Goal: Transaction & Acquisition: Book appointment/travel/reservation

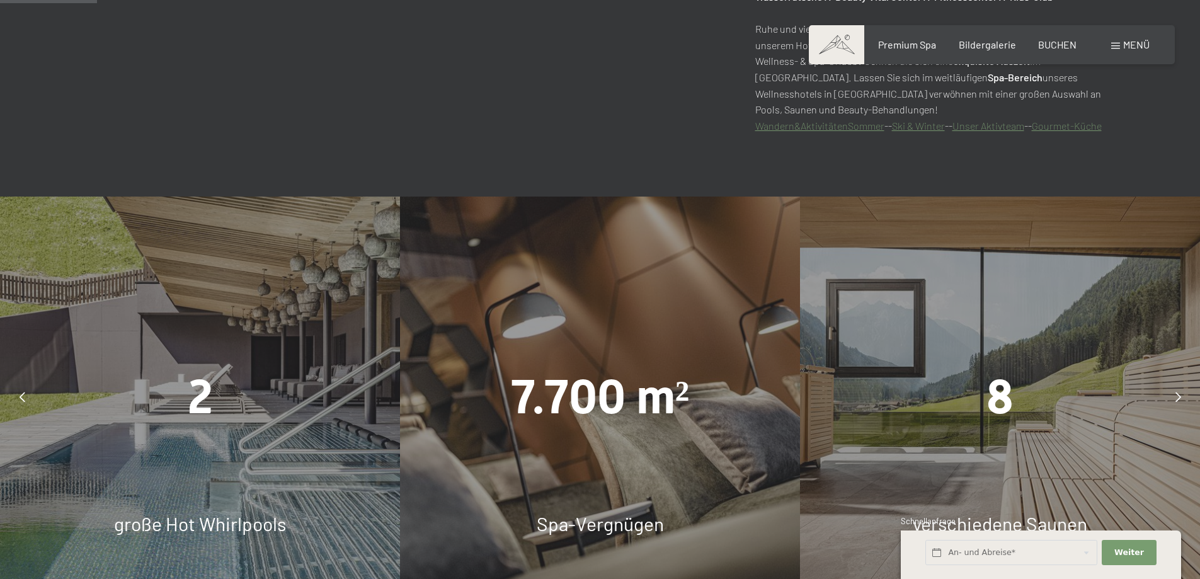
click at [1176, 392] on icon at bounding box center [1178, 397] width 6 height 10
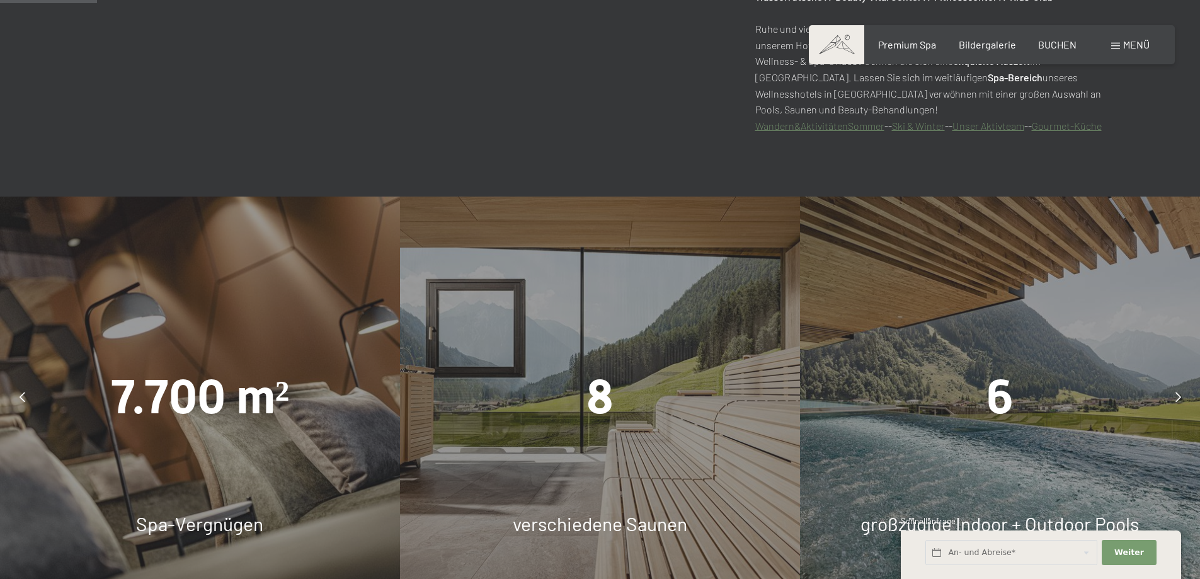
click at [1181, 396] on icon at bounding box center [1178, 397] width 6 height 10
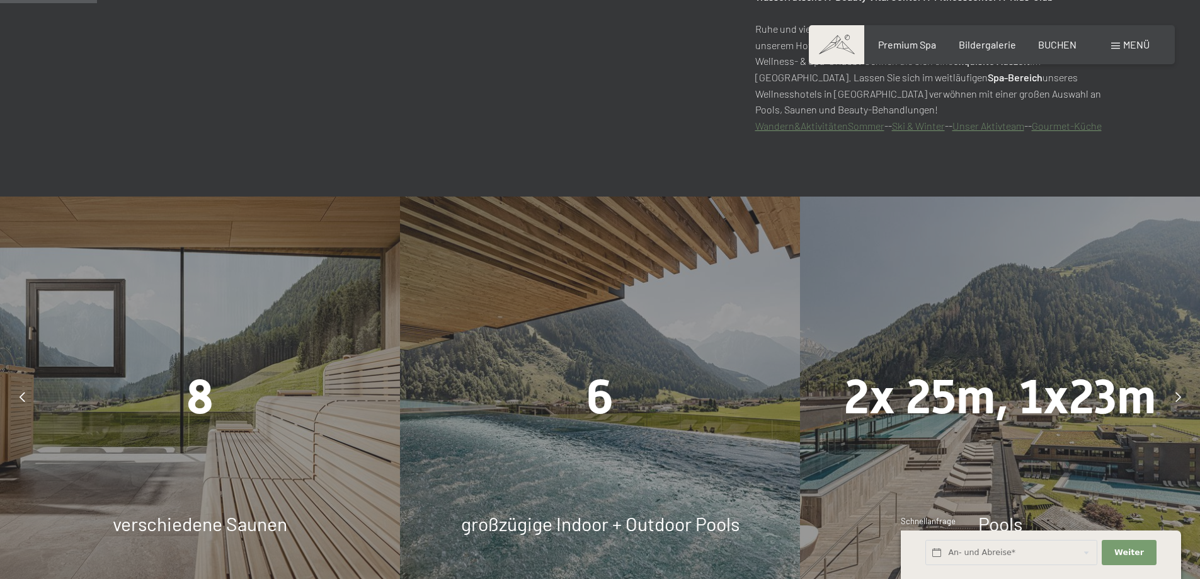
click at [1131, 40] on span "Menü" at bounding box center [1136, 44] width 26 height 12
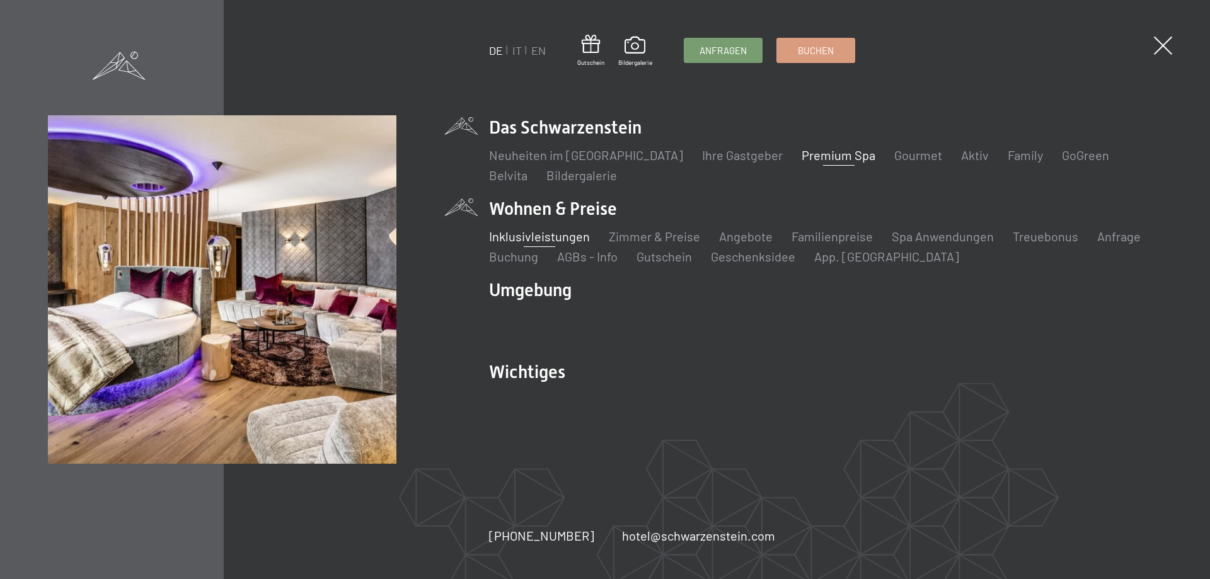
click at [539, 236] on link "Inklusivleistungen" at bounding box center [539, 236] width 101 height 15
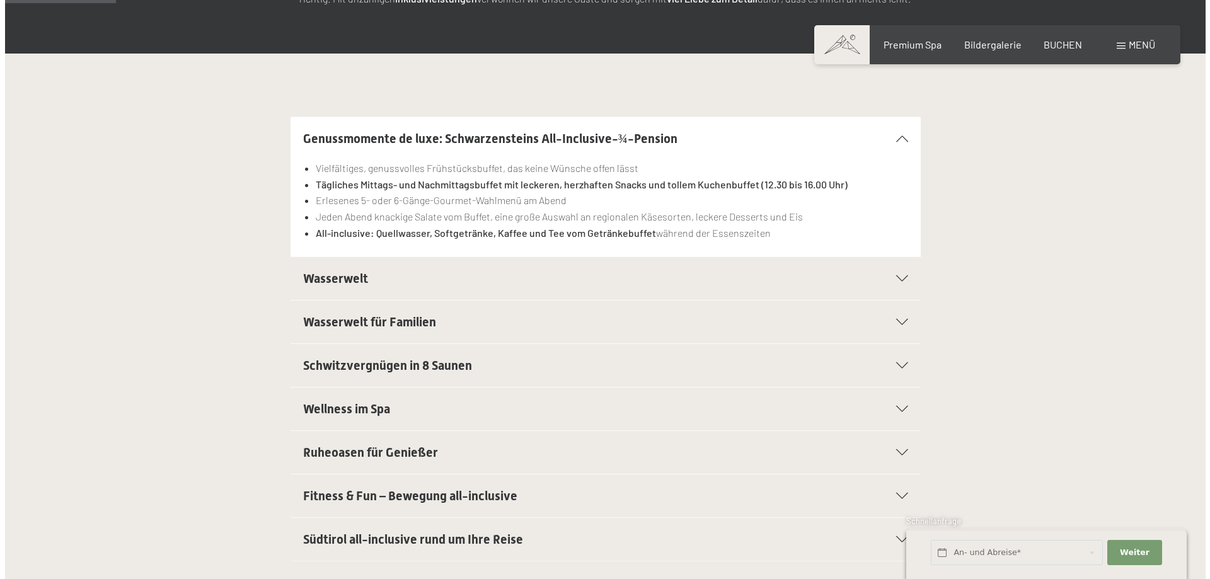
scroll to position [315, 0]
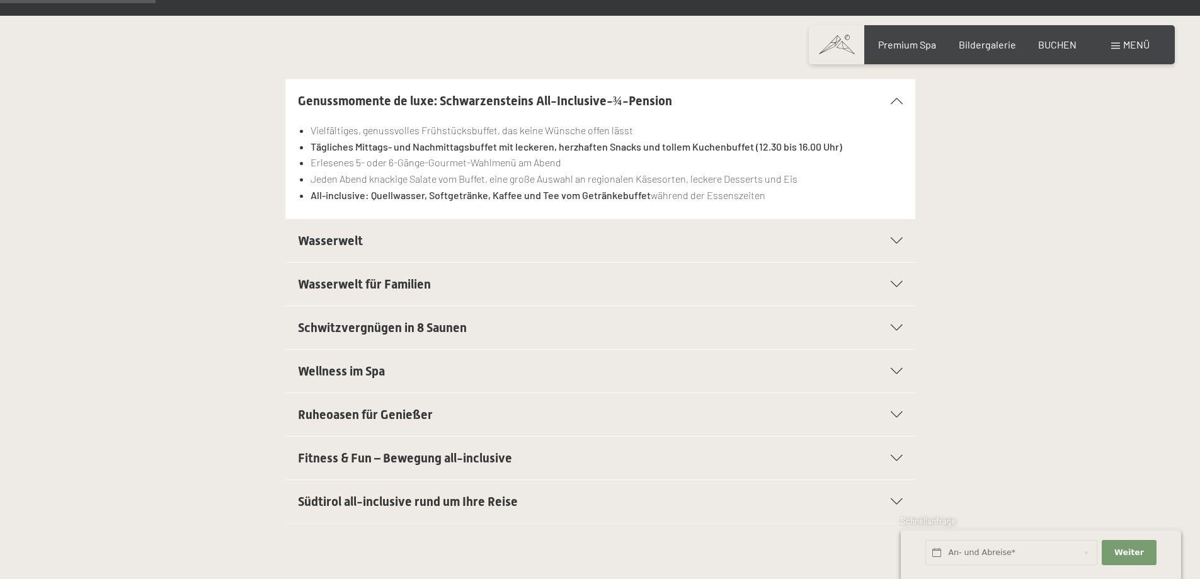
click at [328, 238] on span "Wasserwelt" at bounding box center [330, 240] width 65 height 15
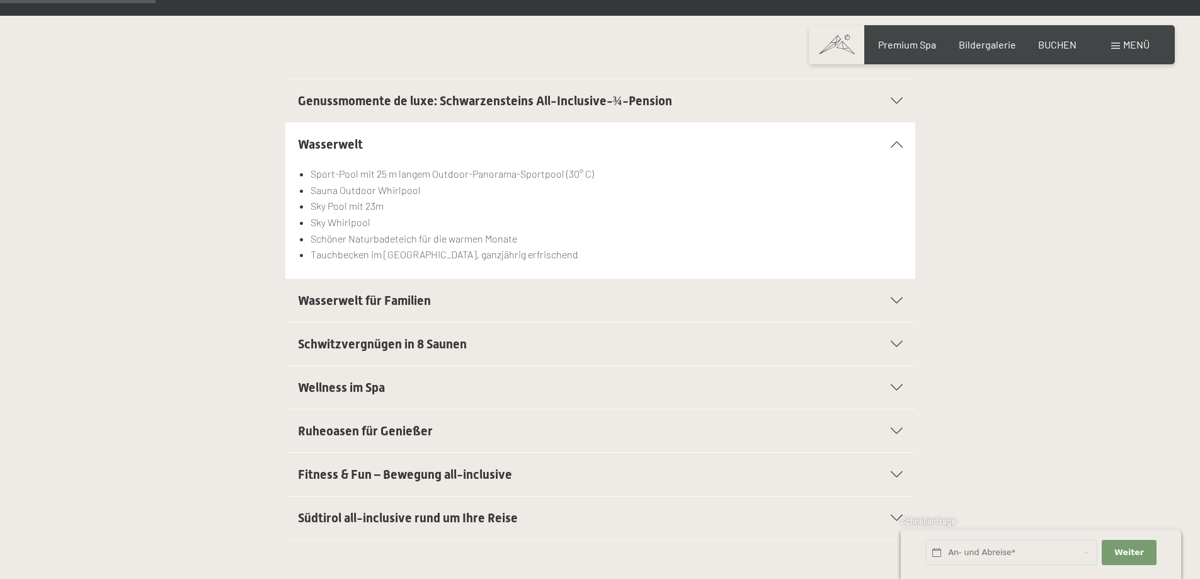
click at [1121, 39] on div "Menü" at bounding box center [1130, 45] width 38 height 14
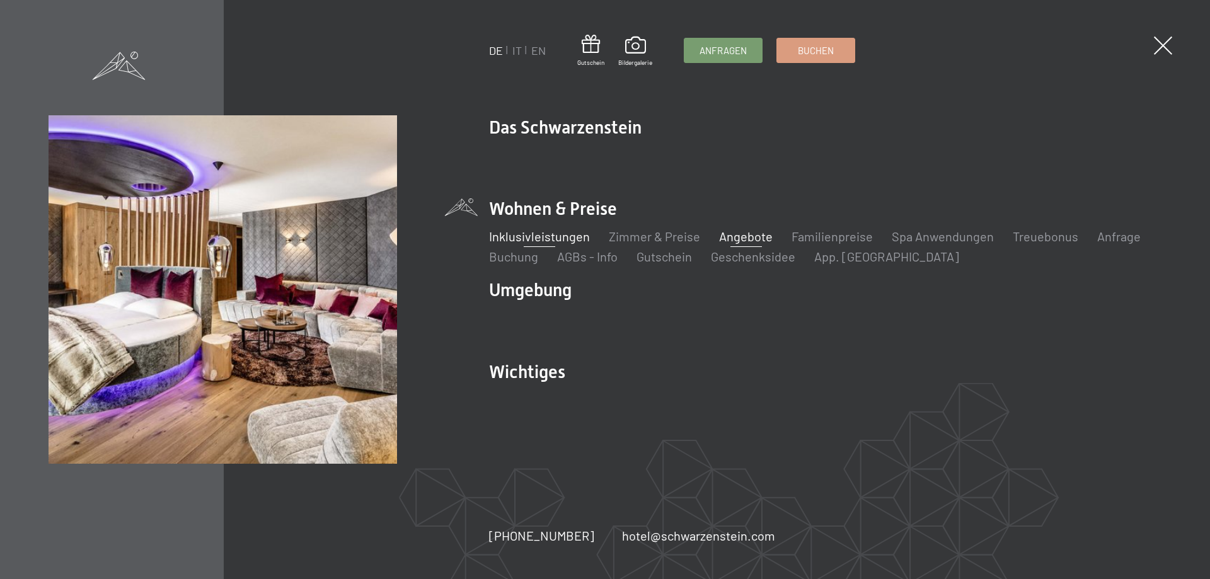
click at [728, 231] on link "Angebote" at bounding box center [746, 236] width 54 height 15
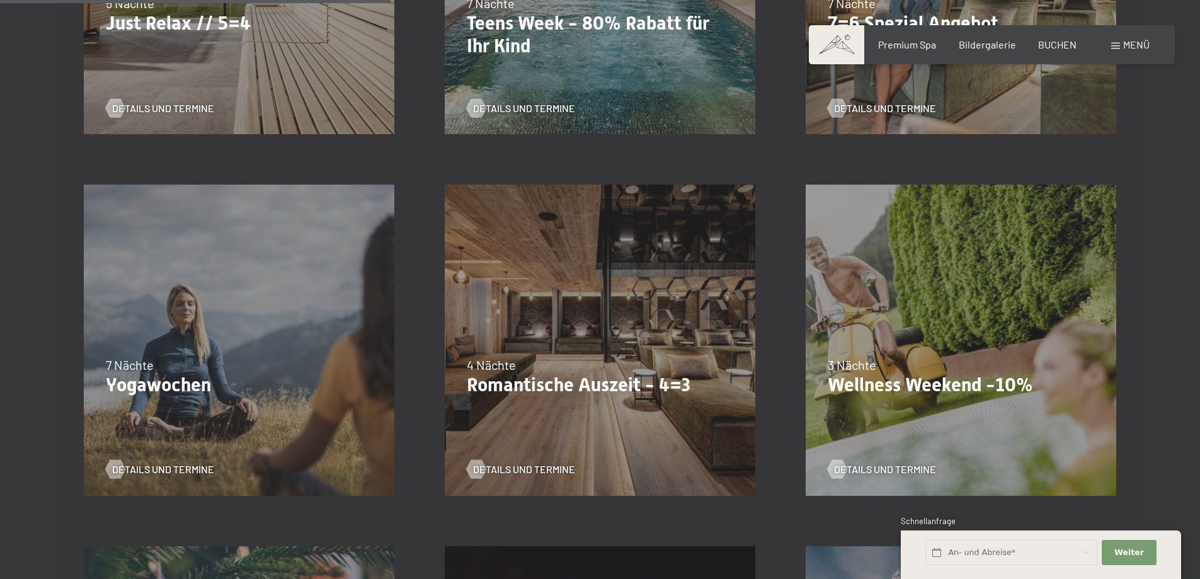
scroll to position [945, 0]
click at [875, 466] on span "Details und Termine" at bounding box center [898, 469] width 102 height 14
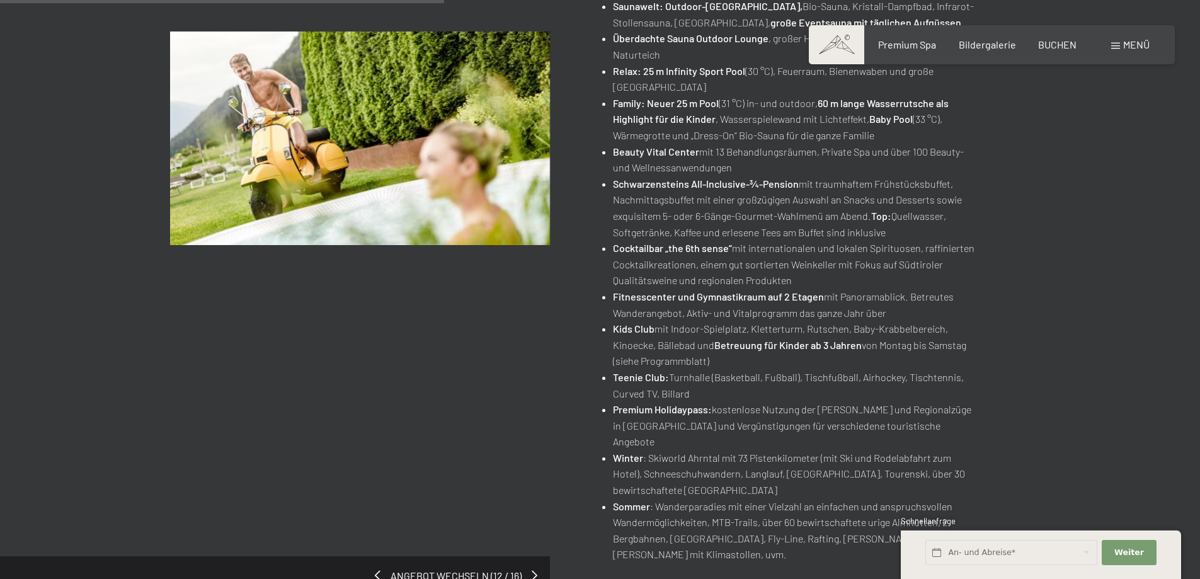
scroll to position [630, 0]
